Goal: Task Accomplishment & Management: Manage account settings

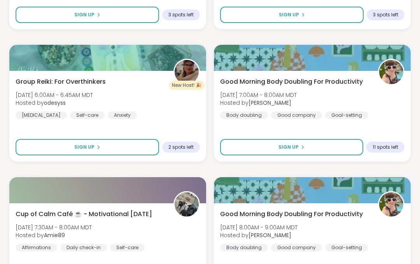
scroll to position [244, 0]
click at [131, 147] on button "Sign Up" at bounding box center [88, 146] width 144 height 16
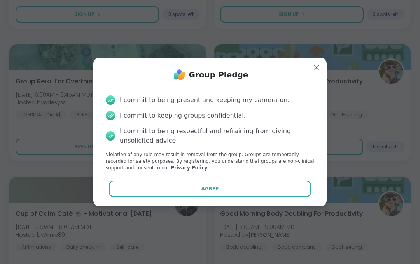
click at [214, 192] on span "Agree" at bounding box center [211, 188] width 18 height 7
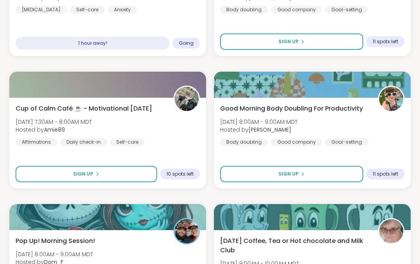
scroll to position [349, 0]
click at [122, 173] on button "Sign Up" at bounding box center [87, 174] width 142 height 16
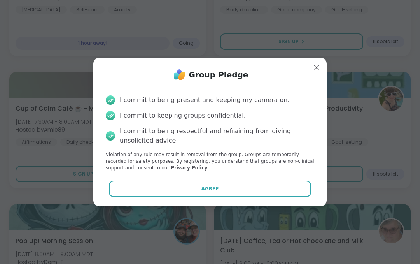
click at [200, 197] on button "Agree" at bounding box center [210, 188] width 203 height 16
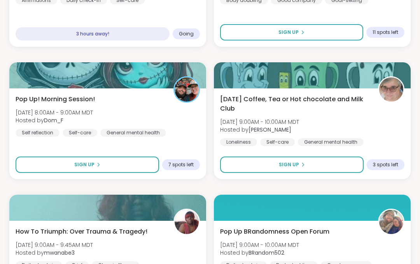
scroll to position [491, 0]
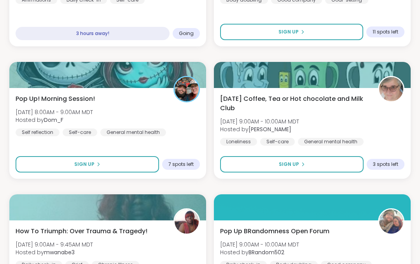
click at [121, 164] on button "Sign Up" at bounding box center [88, 164] width 144 height 16
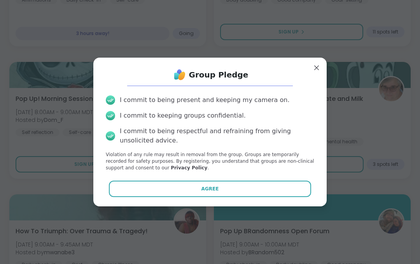
click at [205, 192] on span "Agree" at bounding box center [211, 188] width 18 height 7
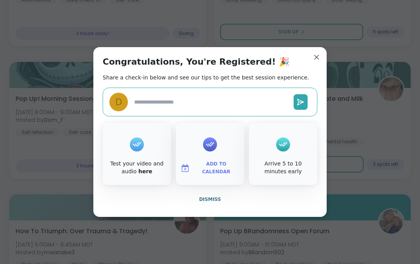
type textarea "*"
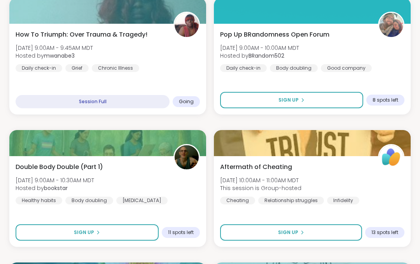
scroll to position [687, 0]
click at [179, 77] on div "How To Triumph: Over Trauma & Tragedy! [DATE] 9:00AM - 9:45AM MDT Hosted by mwa…" at bounding box center [107, 69] width 197 height 91
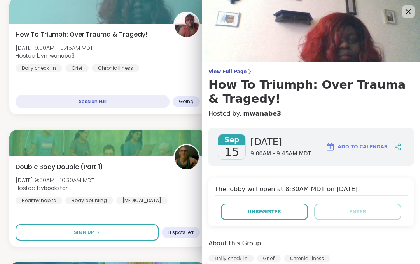
click at [285, 210] on button "Unregister" at bounding box center [264, 211] width 87 height 16
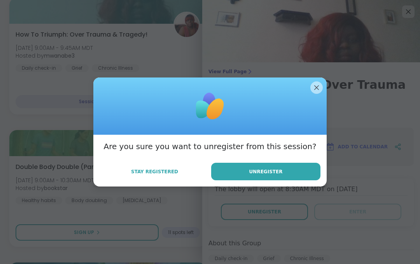
click at [292, 180] on button "Unregister" at bounding box center [265, 172] width 109 height 18
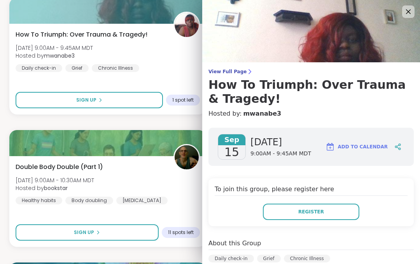
click at [408, 15] on icon at bounding box center [408, 11] width 9 height 9
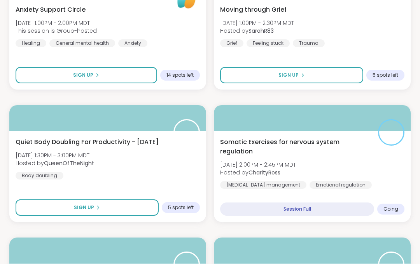
scroll to position [1374, 0]
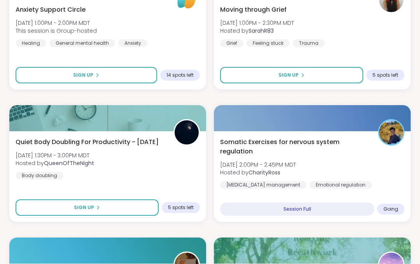
click at [351, 151] on span "Somatic Exercises for nervous system regulation" at bounding box center [294, 146] width 149 height 19
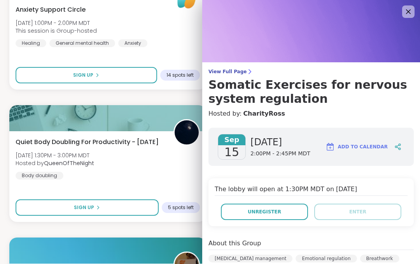
click at [285, 210] on button "Unregister" at bounding box center [264, 211] width 87 height 16
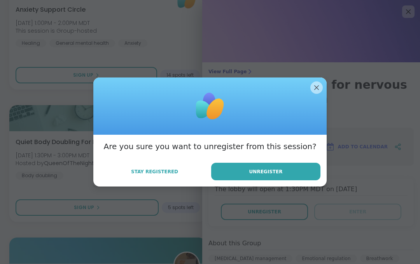
click at [293, 180] on button "Unregister" at bounding box center [265, 172] width 109 height 18
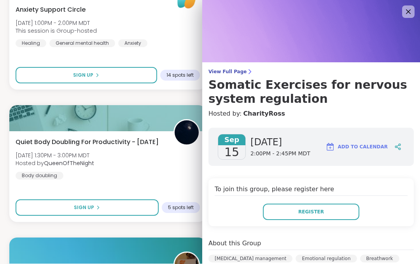
click at [412, 13] on icon at bounding box center [408, 11] width 9 height 9
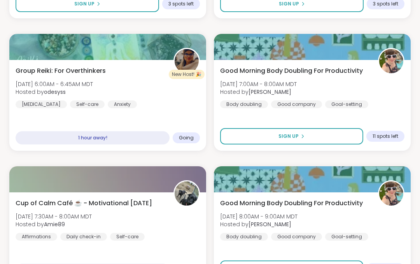
scroll to position [255, 0]
